Goal: Task Accomplishment & Management: Manage account settings

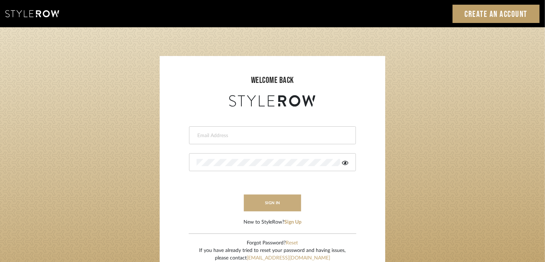
type input "[EMAIL_ADDRESS][PERSON_NAME][DOMAIN_NAME]"
click at [265, 199] on button "sign in" at bounding box center [272, 202] width 57 height 17
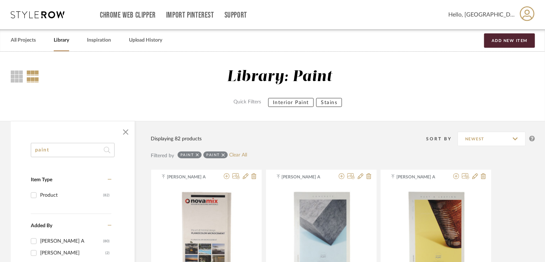
click at [108, 150] on icon at bounding box center [107, 150] width 6 height 14
drag, startPoint x: 74, startPoint y: 151, endPoint x: 0, endPoint y: 151, distance: 74.2
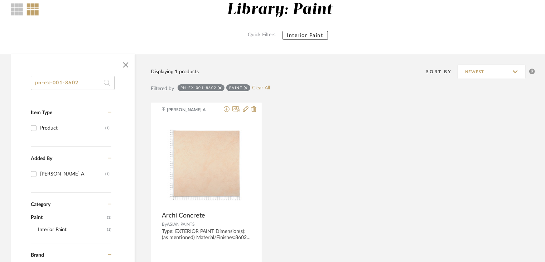
scroll to position [72, 0]
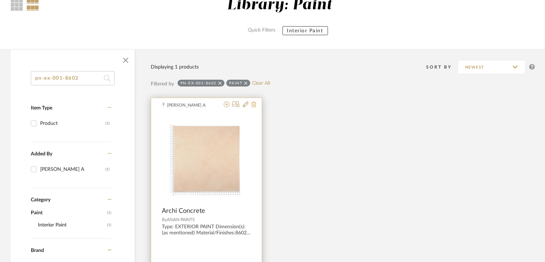
click at [256, 106] on icon at bounding box center [254, 104] width 5 height 6
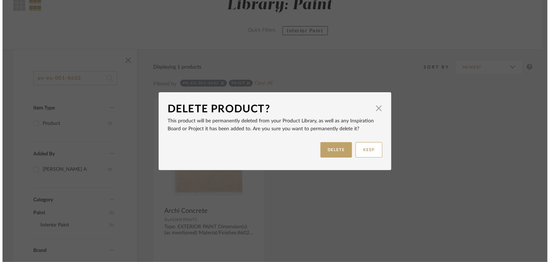
scroll to position [0, 0]
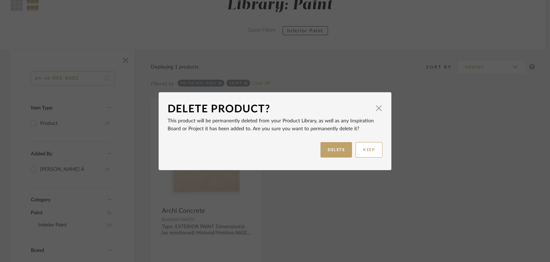
click at [321, 146] on button "DELETE" at bounding box center [337, 149] width 32 height 15
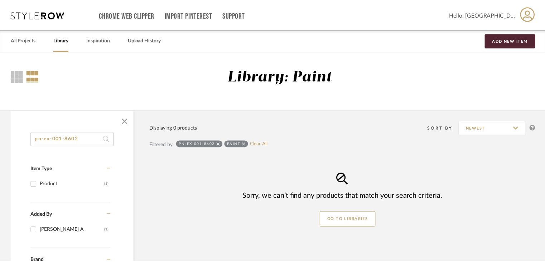
scroll to position [72, 0]
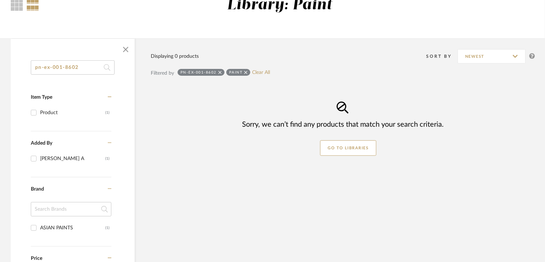
click at [87, 72] on input "pn-ex-001-8602" at bounding box center [73, 67] width 84 height 14
click at [105, 68] on icon at bounding box center [107, 67] width 6 height 14
click at [106, 68] on icon at bounding box center [107, 67] width 6 height 14
click at [85, 68] on input "pn-ex-001-8602" at bounding box center [73, 67] width 84 height 14
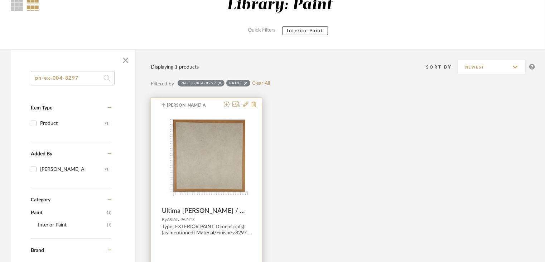
click at [255, 103] on icon at bounding box center [254, 104] width 5 height 6
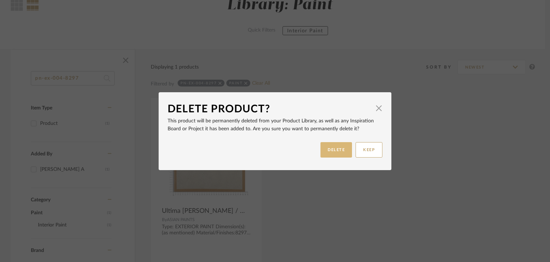
click at [328, 149] on button "DELETE" at bounding box center [337, 149] width 32 height 15
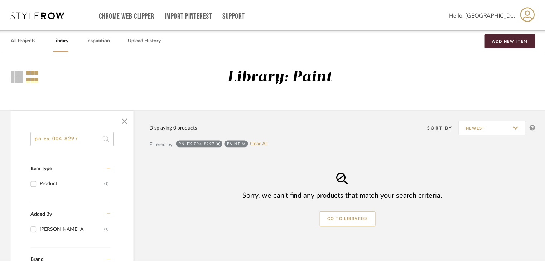
scroll to position [72, 0]
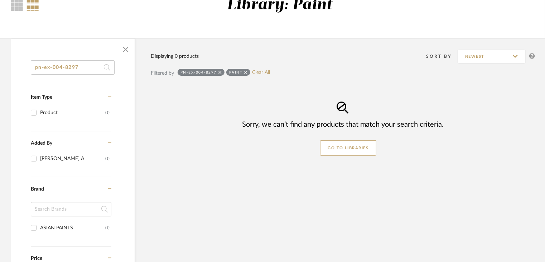
click at [89, 69] on input "pn-ex-004-8297" at bounding box center [73, 67] width 84 height 14
click at [65, 68] on input "pn-ex-004-8297" at bounding box center [73, 67] width 84 height 14
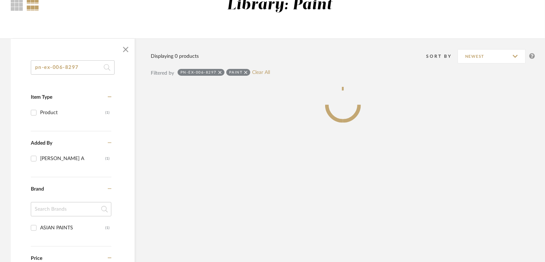
click at [81, 67] on input "pn-ex-006-8297" at bounding box center [73, 67] width 84 height 14
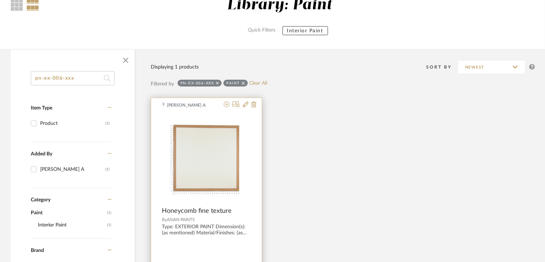
click at [218, 140] on img "0" at bounding box center [206, 158] width 89 height 89
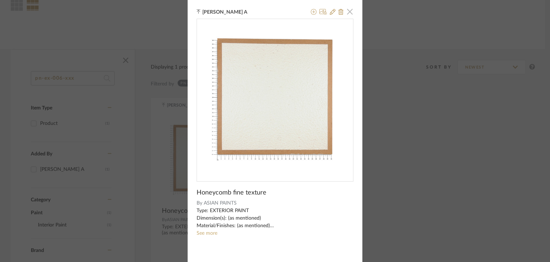
click at [351, 13] on div "Chandru A × Honeycomb fine texture By ASIAN PAINTS Type: EXTERIOR PAINT Dimensi…" at bounding box center [275, 154] width 175 height 309
drag, startPoint x: 347, startPoint y: 9, endPoint x: 332, endPoint y: 38, distance: 32.9
click at [348, 9] on span "button" at bounding box center [350, 11] width 14 height 14
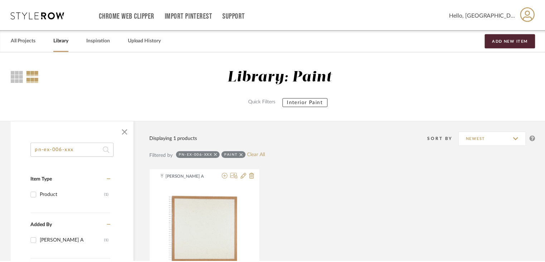
scroll to position [72, 0]
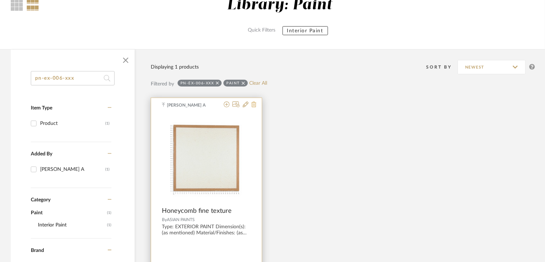
click at [256, 101] on icon at bounding box center [254, 104] width 5 height 6
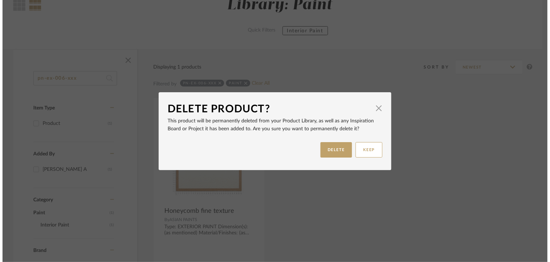
scroll to position [0, 0]
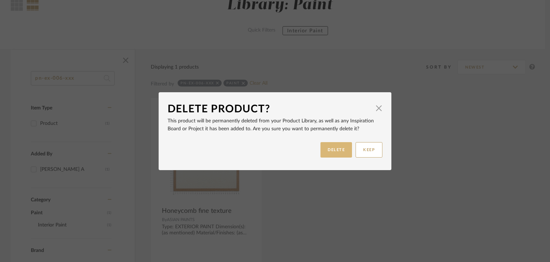
click at [327, 145] on button "DELETE" at bounding box center [337, 149] width 32 height 15
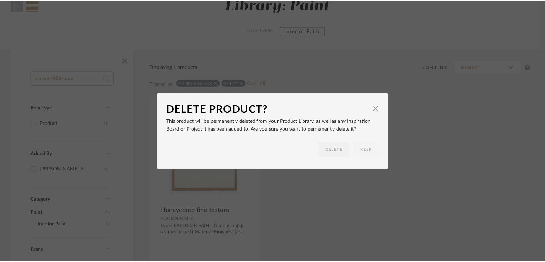
scroll to position [72, 0]
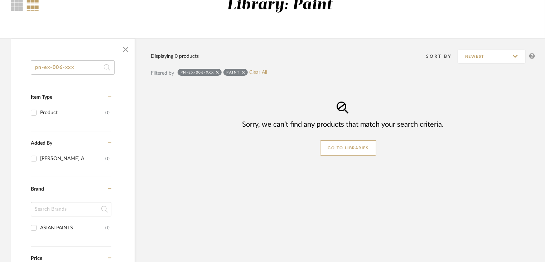
click at [62, 69] on input "pn-ex-006-xxx" at bounding box center [73, 67] width 84 height 14
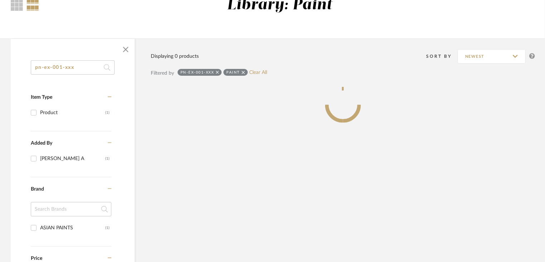
click at [80, 72] on input "pn-ex-001-xxx" at bounding box center [73, 67] width 84 height 14
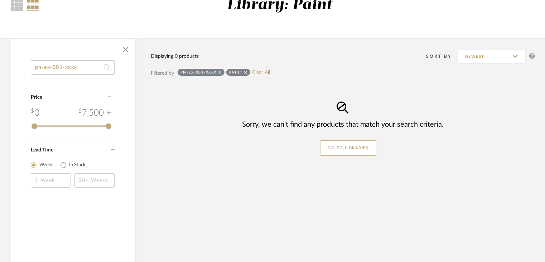
drag, startPoint x: 84, startPoint y: 68, endPoint x: 43, endPoint y: 68, distance: 40.1
click at [43, 68] on input "pn-ex-001-xxxx" at bounding box center [73, 67] width 84 height 14
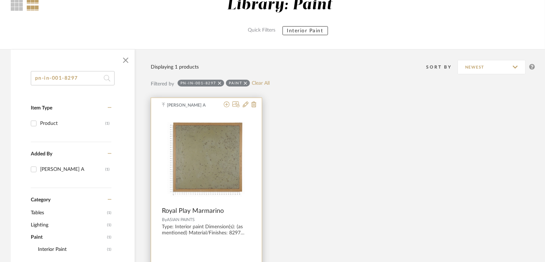
click at [216, 162] on img "0" at bounding box center [206, 158] width 89 height 89
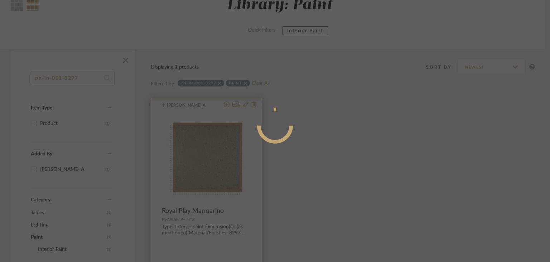
click at [216, 162] on mat-dialog-content at bounding box center [275, 154] width 175 height 309
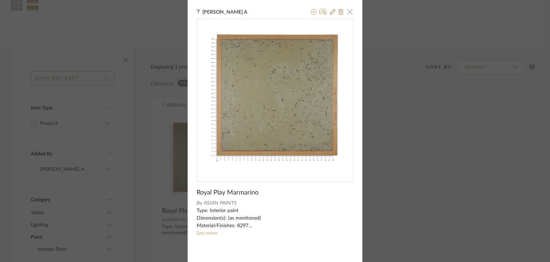
click at [350, 12] on span "button" at bounding box center [350, 11] width 14 height 14
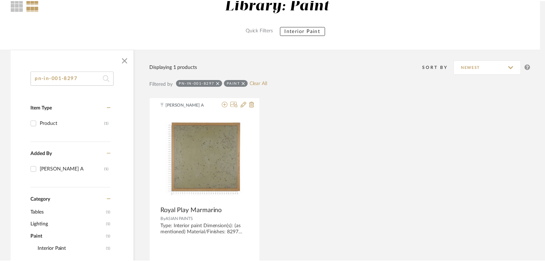
scroll to position [72, 0]
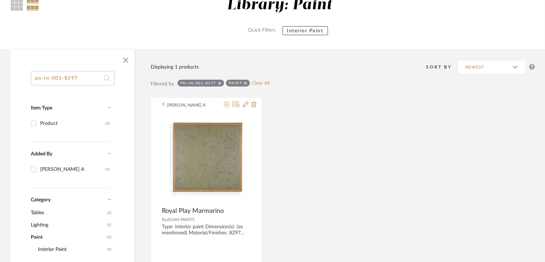
drag, startPoint x: 89, startPoint y: 79, endPoint x: 106, endPoint y: 87, distance: 19.4
drag, startPoint x: 85, startPoint y: 75, endPoint x: 43, endPoint y: 76, distance: 41.2
click at [43, 76] on input "pn-in-001-8297" at bounding box center [73, 78] width 84 height 14
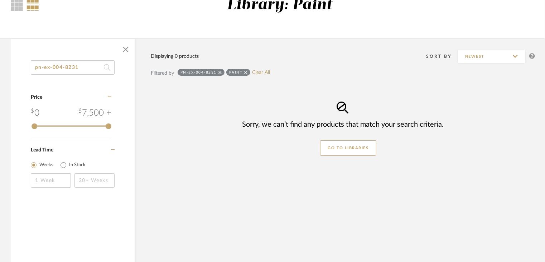
drag, startPoint x: 85, startPoint y: 70, endPoint x: 59, endPoint y: 70, distance: 25.8
click at [59, 70] on input "pn-ex-004-8231" at bounding box center [73, 67] width 84 height 14
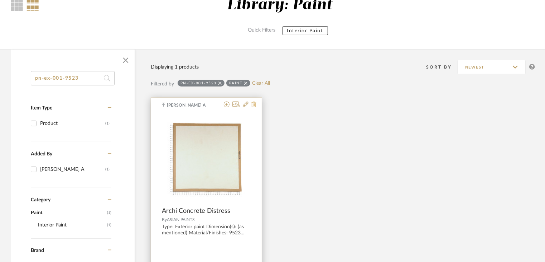
click at [254, 105] on icon at bounding box center [254, 104] width 5 height 6
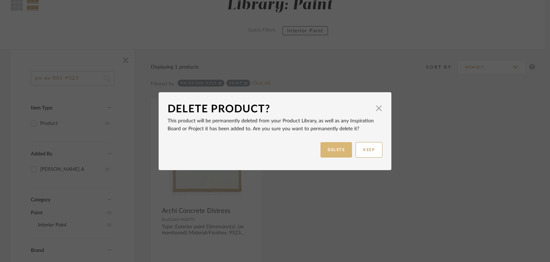
click at [334, 153] on button "DELETE" at bounding box center [337, 149] width 32 height 15
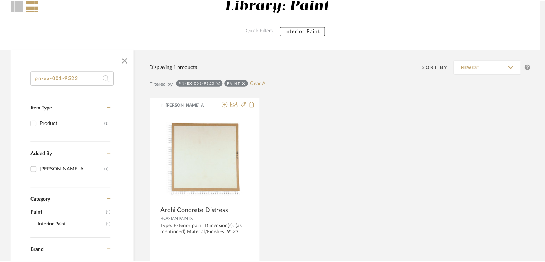
scroll to position [72, 0]
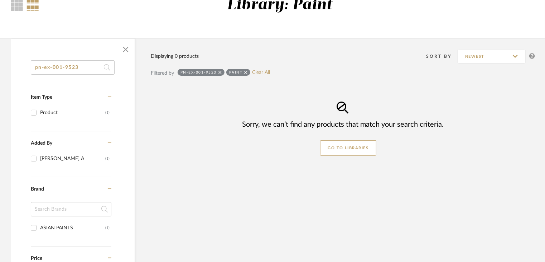
drag, startPoint x: 89, startPoint y: 70, endPoint x: 65, endPoint y: 72, distance: 24.5
click at [65, 72] on input "pn-ex-001-9523" at bounding box center [73, 67] width 84 height 14
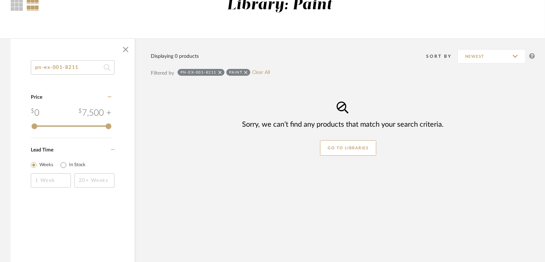
drag, startPoint x: 86, startPoint y: 70, endPoint x: 59, endPoint y: 70, distance: 26.5
click at [59, 70] on input "pn-ex-001-8211" at bounding box center [73, 67] width 84 height 14
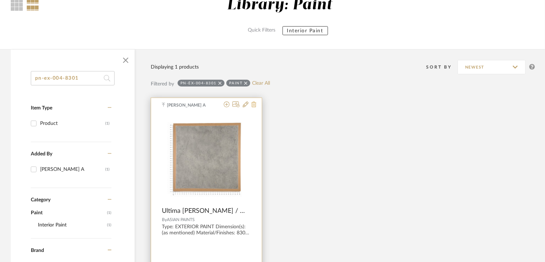
click at [255, 105] on icon at bounding box center [254, 104] width 5 height 6
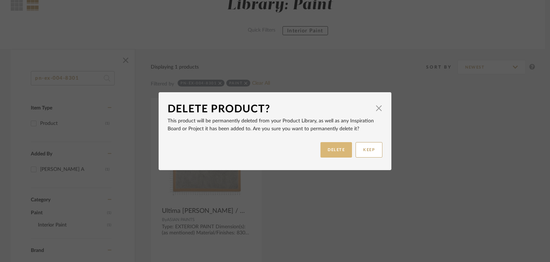
click at [343, 151] on button "DELETE" at bounding box center [337, 149] width 32 height 15
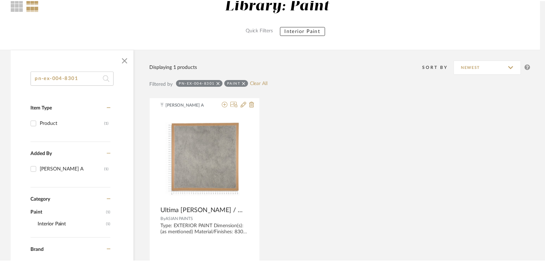
scroll to position [72, 0]
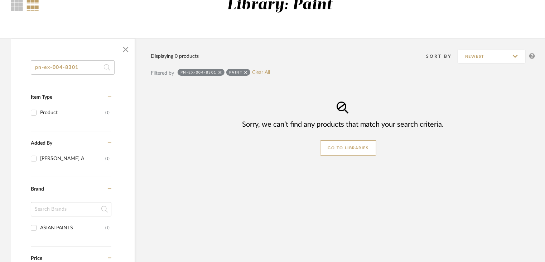
click at [87, 68] on input "pn-ex-004-8301" at bounding box center [73, 67] width 84 height 14
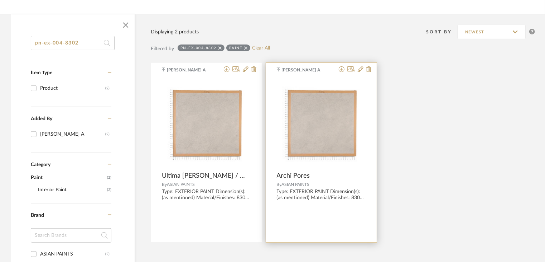
scroll to position [108, 0]
click at [369, 70] on icon at bounding box center [369, 69] width 5 height 6
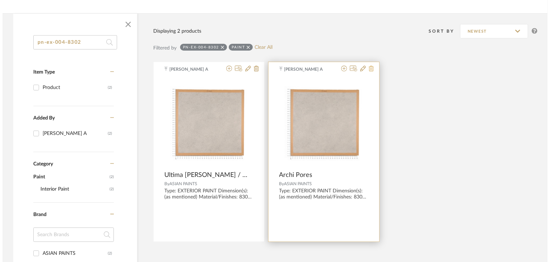
scroll to position [0, 0]
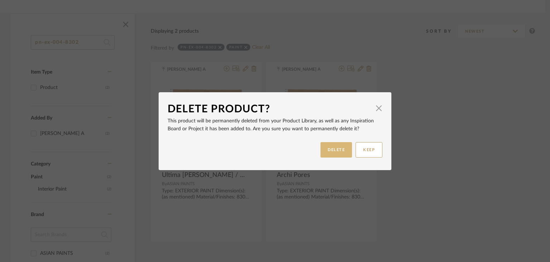
click at [339, 149] on button "DELETE" at bounding box center [337, 149] width 32 height 15
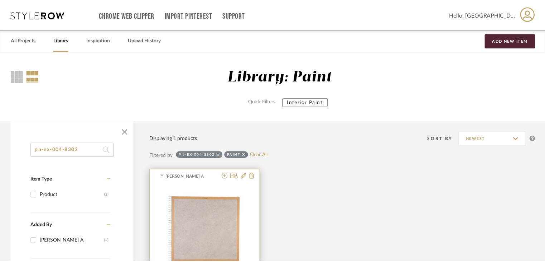
scroll to position [108, 0]
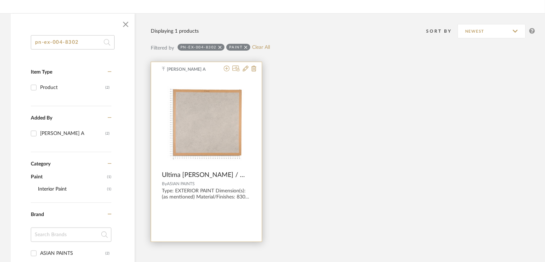
click at [257, 69] on div "Chandru A" at bounding box center [206, 69] width 111 height 7
click at [252, 68] on icon at bounding box center [254, 69] width 5 height 6
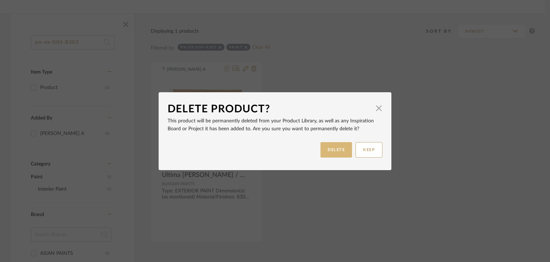
click at [330, 151] on button "DELETE" at bounding box center [337, 149] width 32 height 15
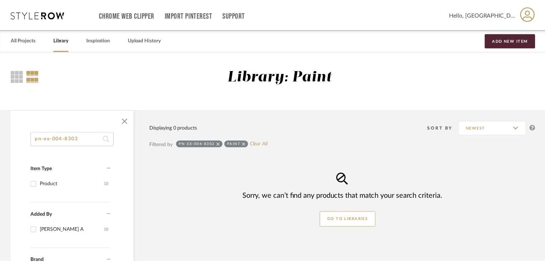
scroll to position [108, 0]
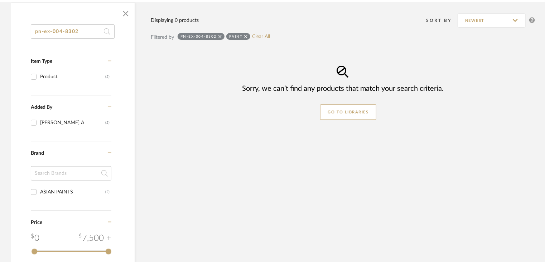
click at [83, 35] on input "pn-ex-004-8302" at bounding box center [73, 31] width 84 height 14
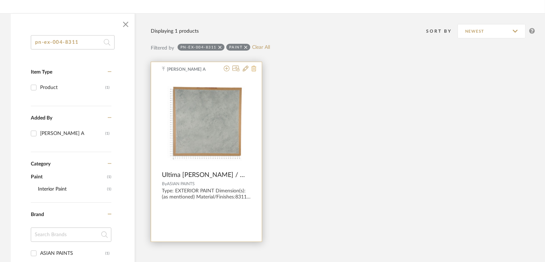
click at [252, 68] on icon at bounding box center [254, 69] width 5 height 6
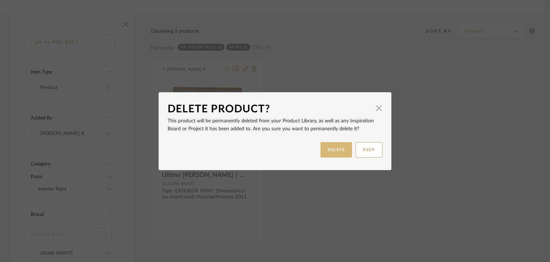
click at [321, 154] on button "DELETE" at bounding box center [337, 149] width 32 height 15
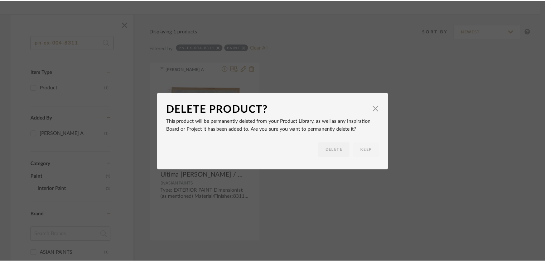
scroll to position [108, 0]
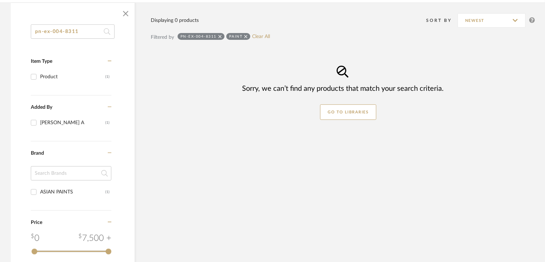
click at [83, 32] on input "pn-ex-004-8311" at bounding box center [73, 31] width 84 height 14
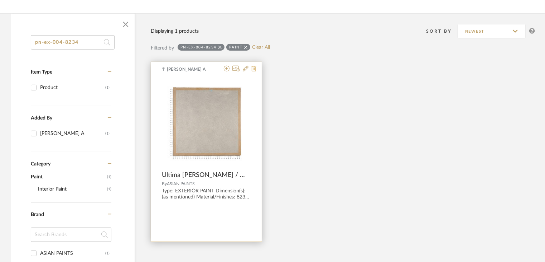
click at [255, 68] on icon at bounding box center [254, 69] width 5 height 6
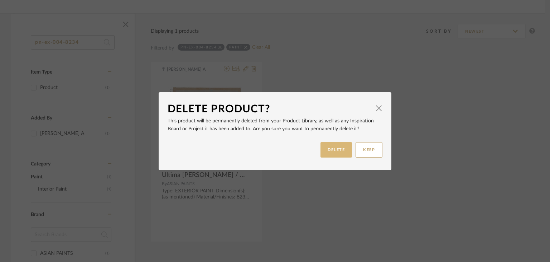
click at [341, 149] on button "DELETE" at bounding box center [337, 149] width 32 height 15
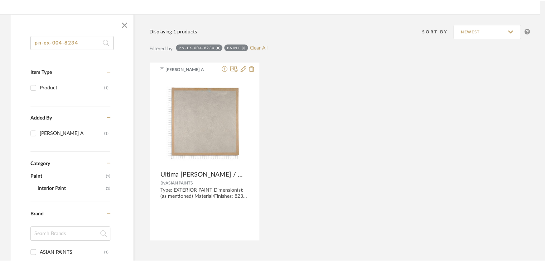
scroll to position [108, 0]
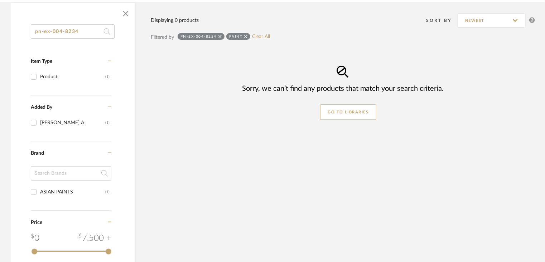
drag, startPoint x: 86, startPoint y: 33, endPoint x: 65, endPoint y: 35, distance: 20.5
click at [65, 35] on input "pn-ex-004-8234" at bounding box center [73, 31] width 84 height 14
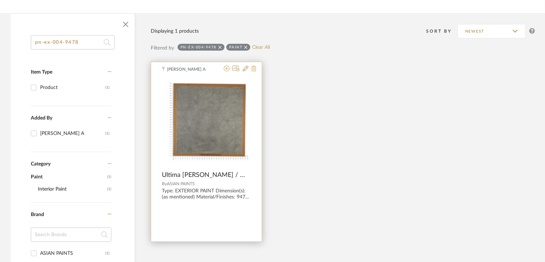
click at [256, 68] on icon at bounding box center [254, 69] width 5 height 6
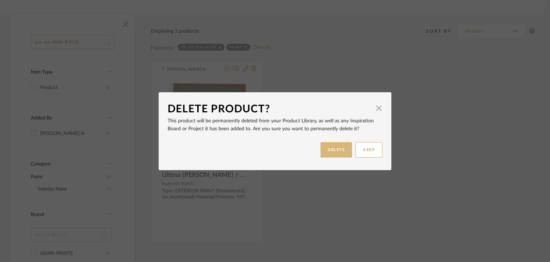
click at [342, 151] on button "DELETE" at bounding box center [337, 149] width 32 height 15
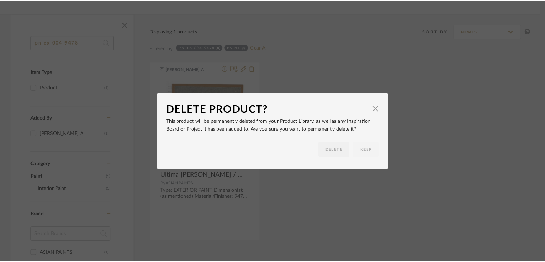
scroll to position [108, 0]
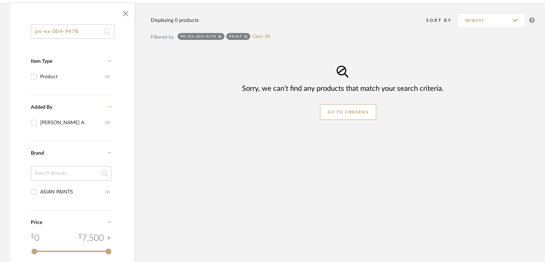
drag, startPoint x: 85, startPoint y: 32, endPoint x: 67, endPoint y: 33, distance: 18.0
click at [67, 33] on input "pn-ex-004-9478" at bounding box center [73, 31] width 84 height 14
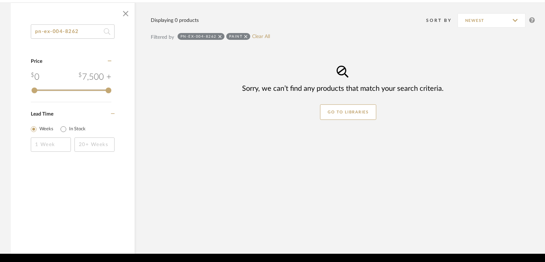
type input "pn-ex-004-8262"
click at [127, 14] on span "button" at bounding box center [125, 13] width 17 height 17
